Goal: Navigation & Orientation: Find specific page/section

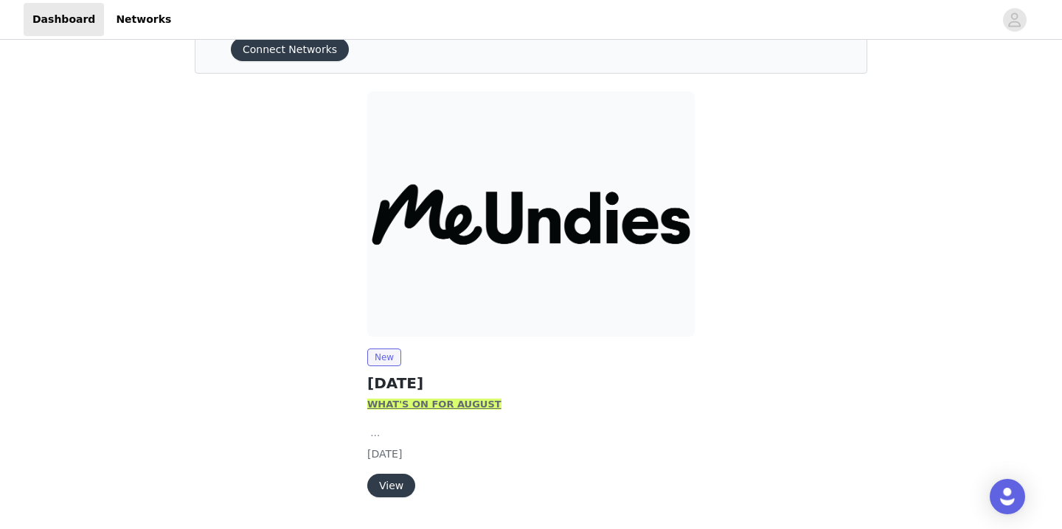
scroll to position [116, 0]
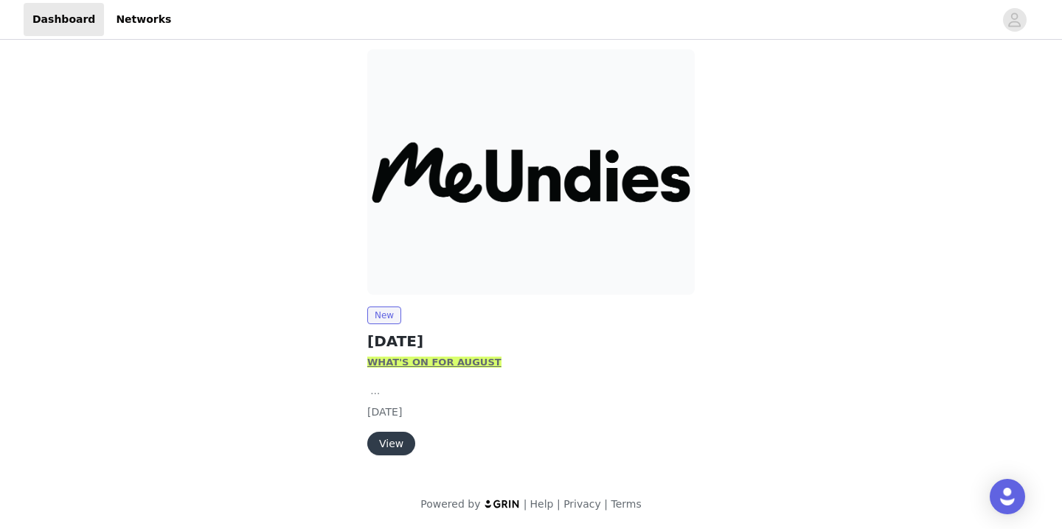
click at [380, 448] on button "View" at bounding box center [391, 444] width 48 height 24
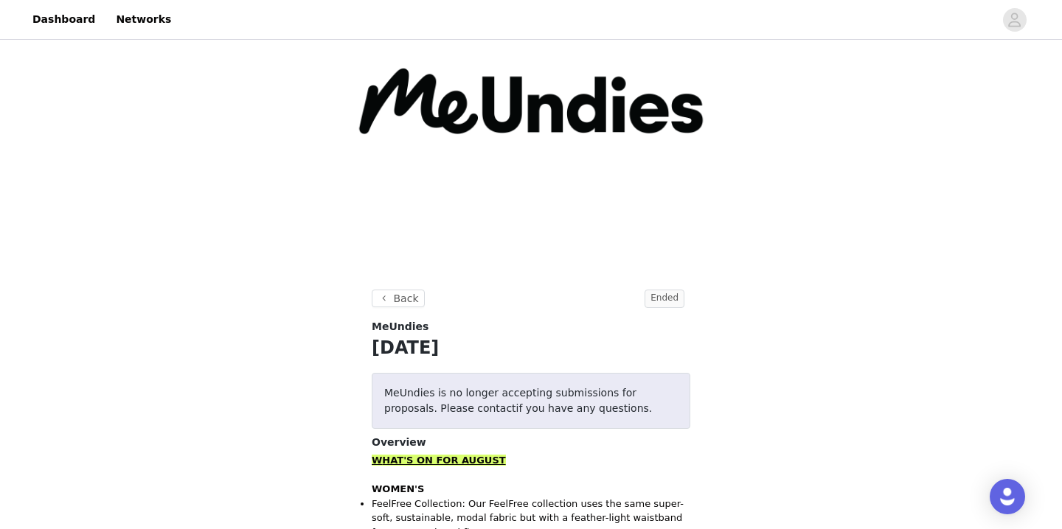
scroll to position [84, 0]
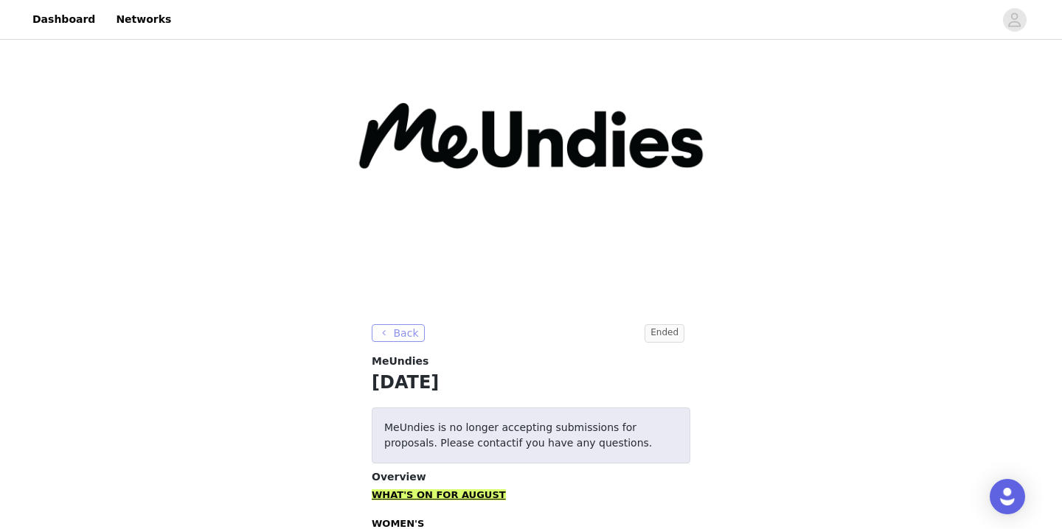
click at [387, 330] on button "Back" at bounding box center [398, 333] width 53 height 18
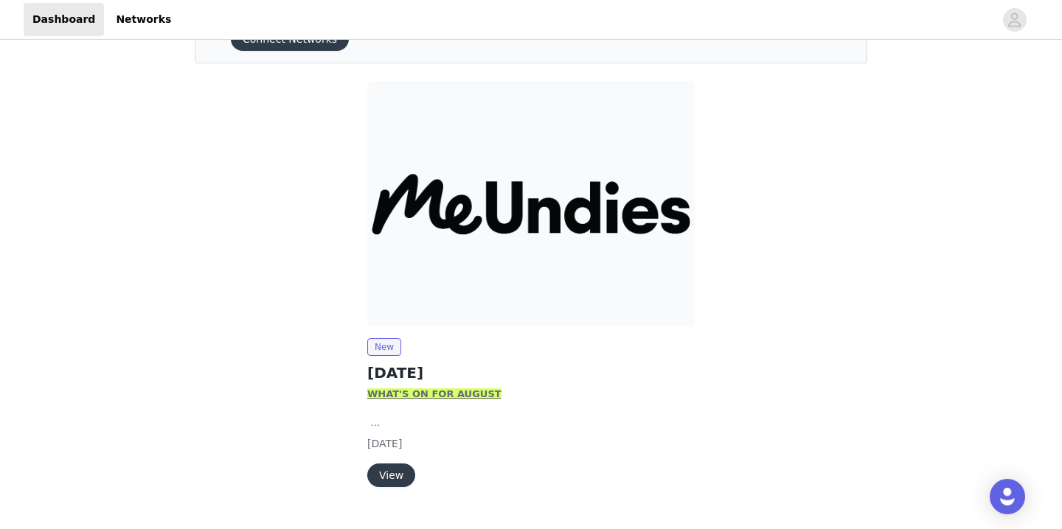
scroll to position [116, 0]
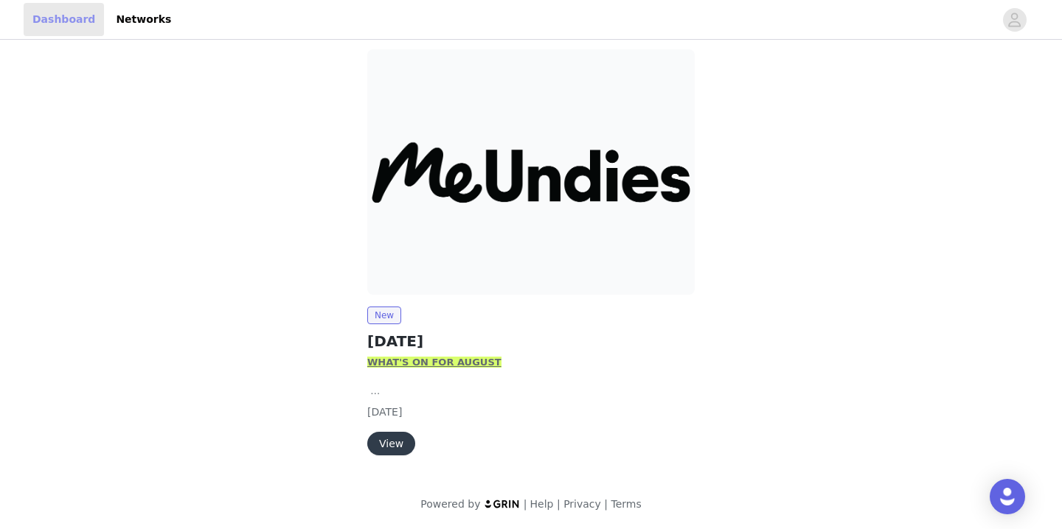
click at [76, 27] on link "Dashboard" at bounding box center [64, 19] width 80 height 33
click at [139, 15] on link "Networks" at bounding box center [143, 19] width 73 height 33
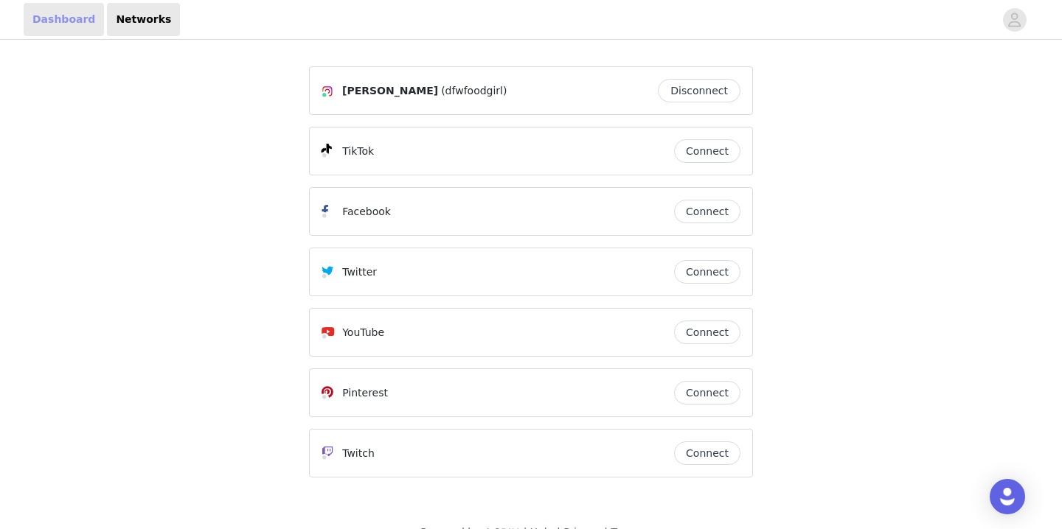
click at [58, 20] on link "Dashboard" at bounding box center [64, 19] width 80 height 33
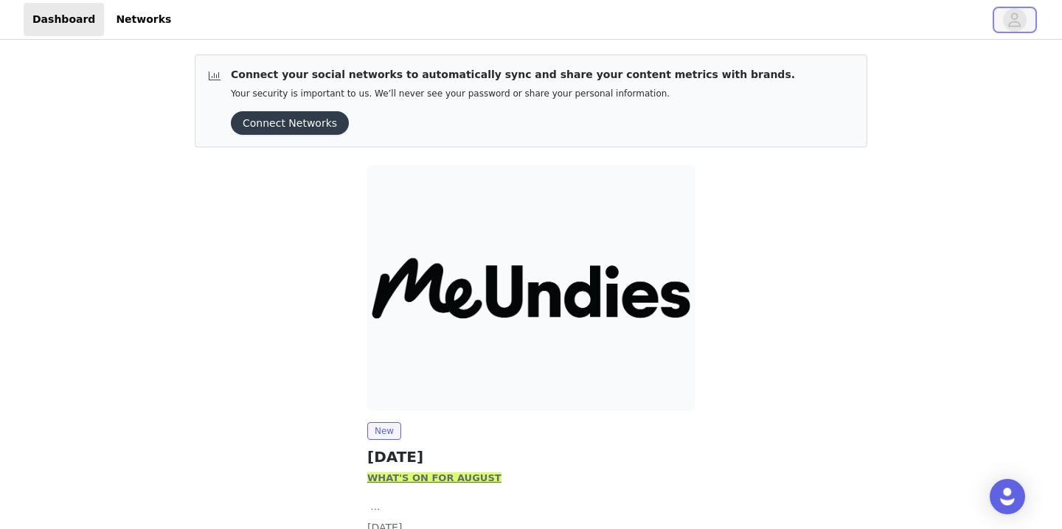
click at [1023, 15] on span "button" at bounding box center [1015, 20] width 24 height 24
